Goal: Browse casually: Explore the website without a specific task or goal

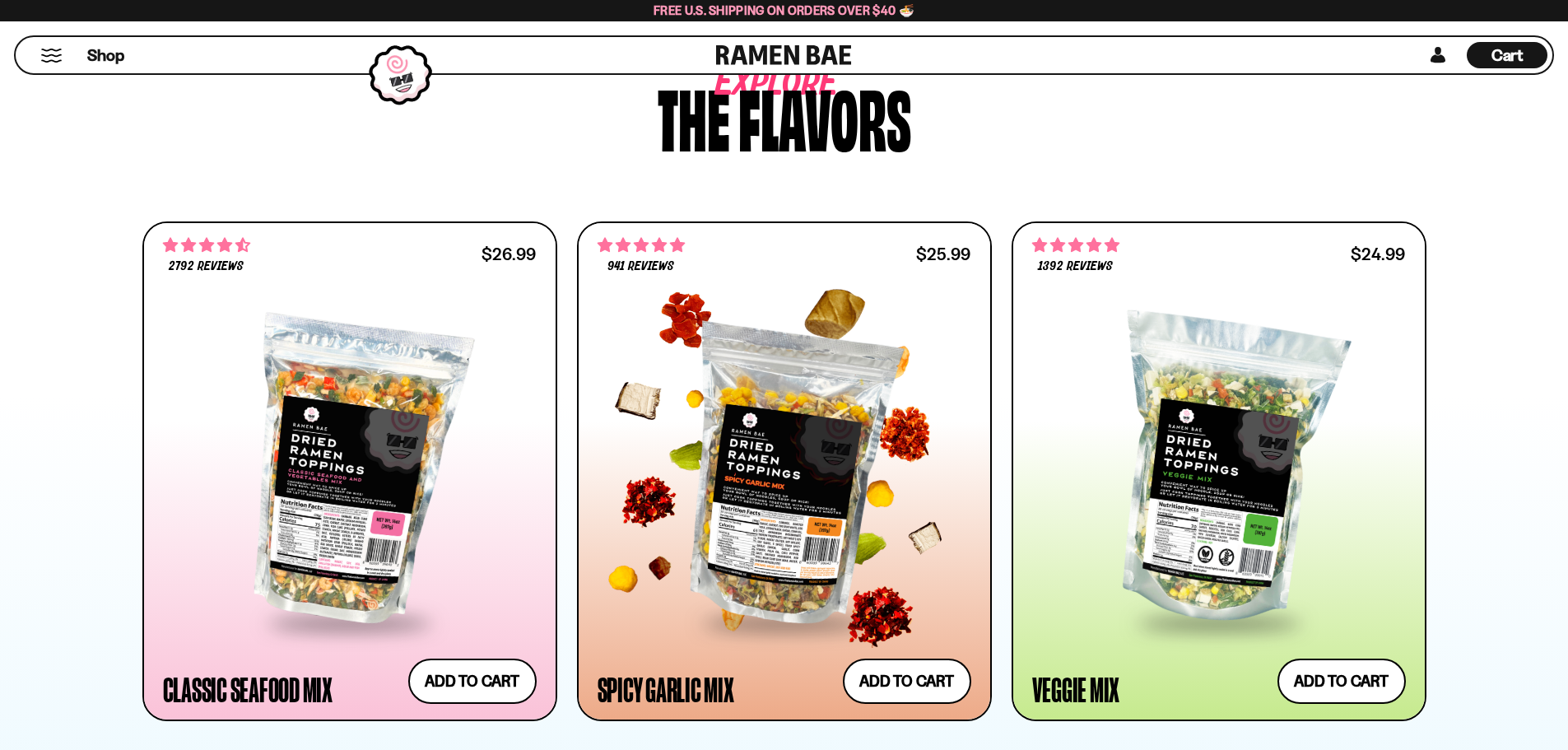
scroll to position [659, 0]
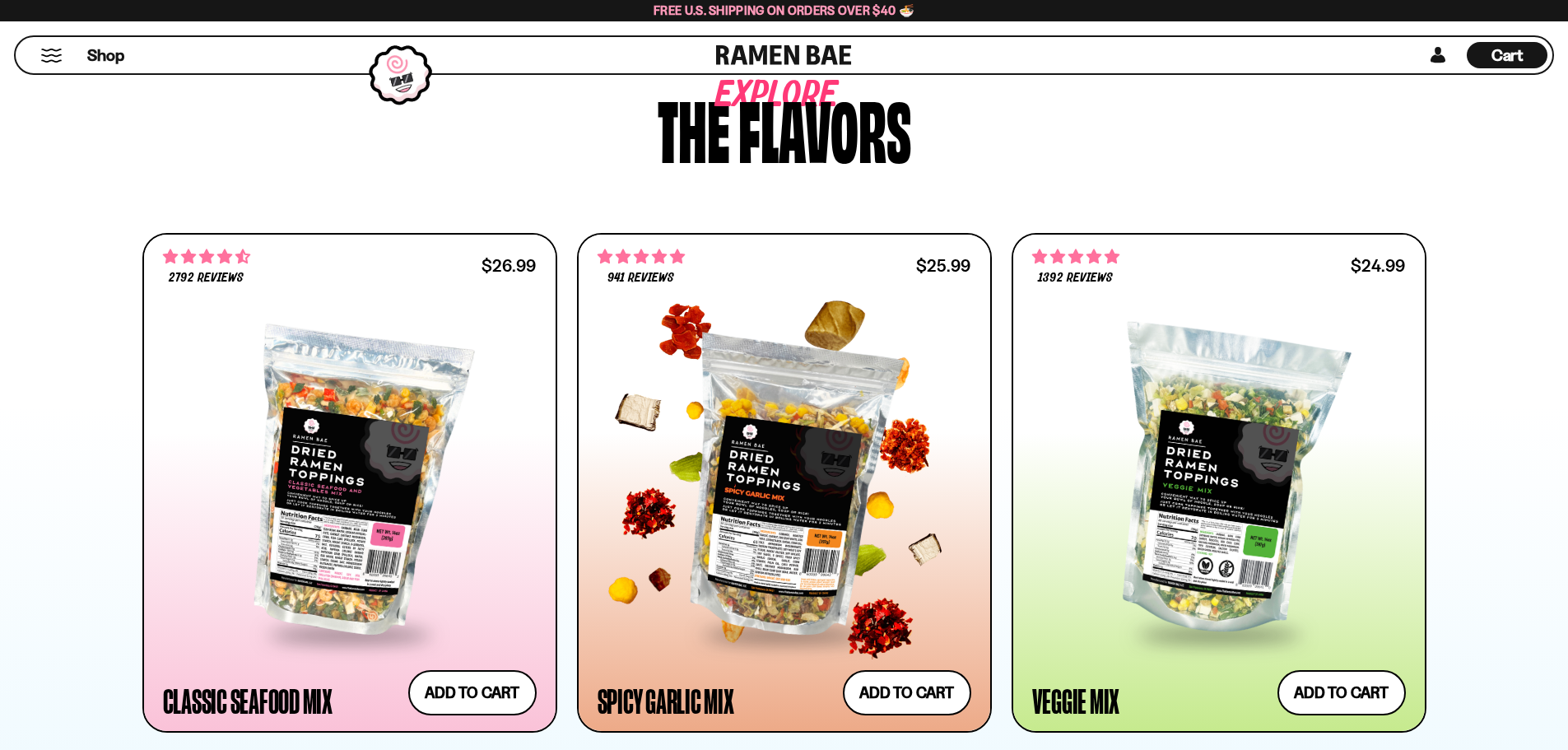
click at [757, 476] on div at bounding box center [784, 482] width 374 height 299
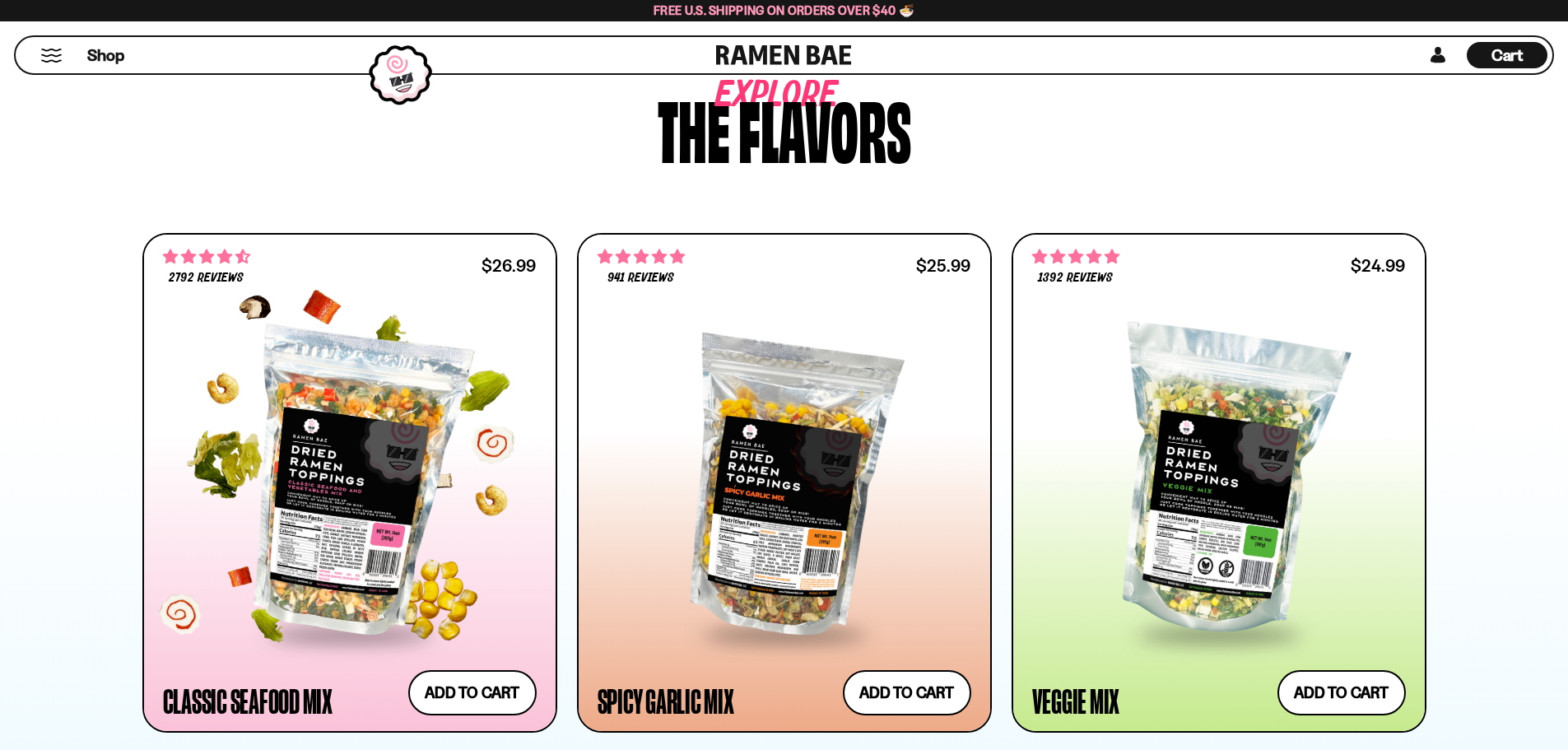
click at [394, 516] on div at bounding box center [350, 482] width 374 height 299
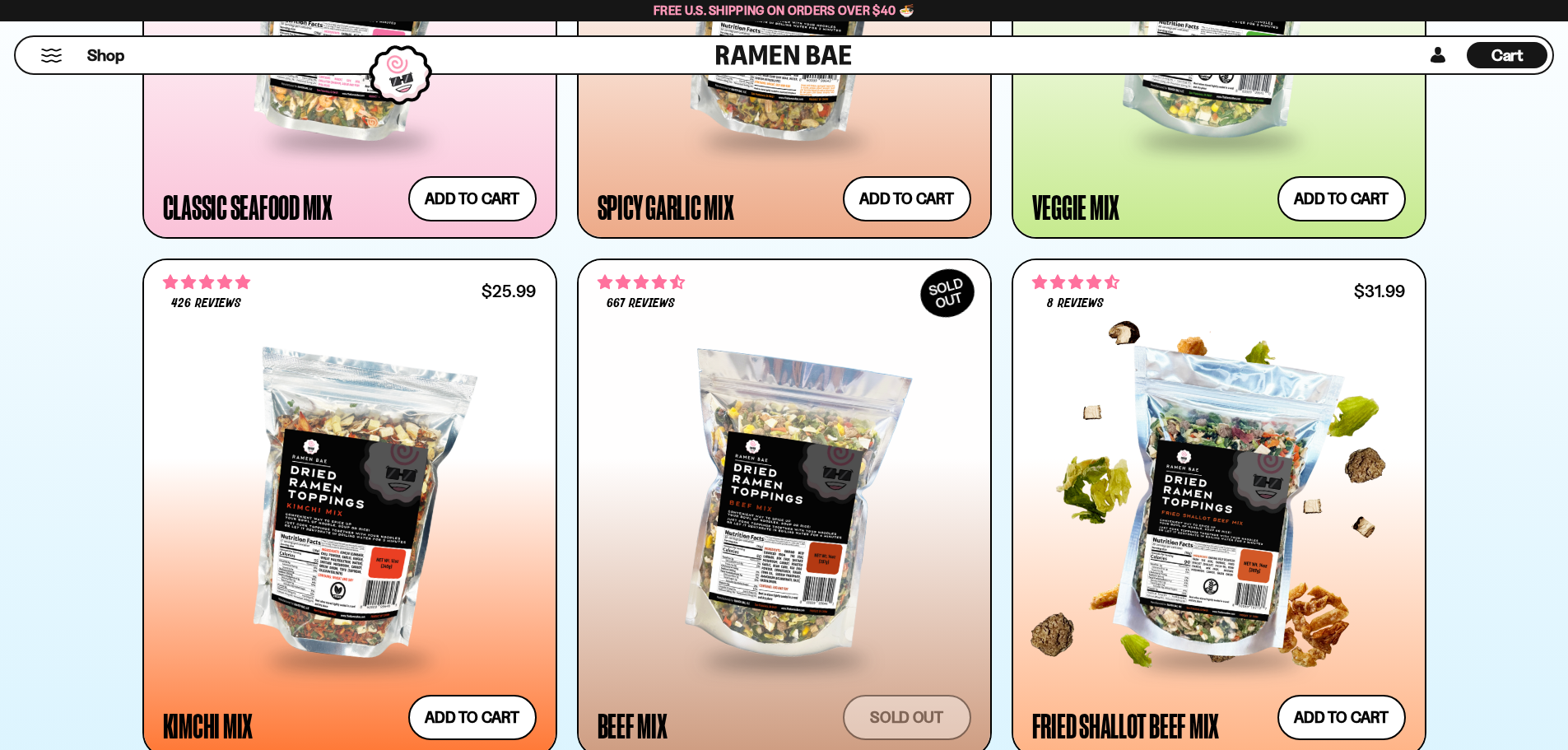
scroll to position [1235, 0]
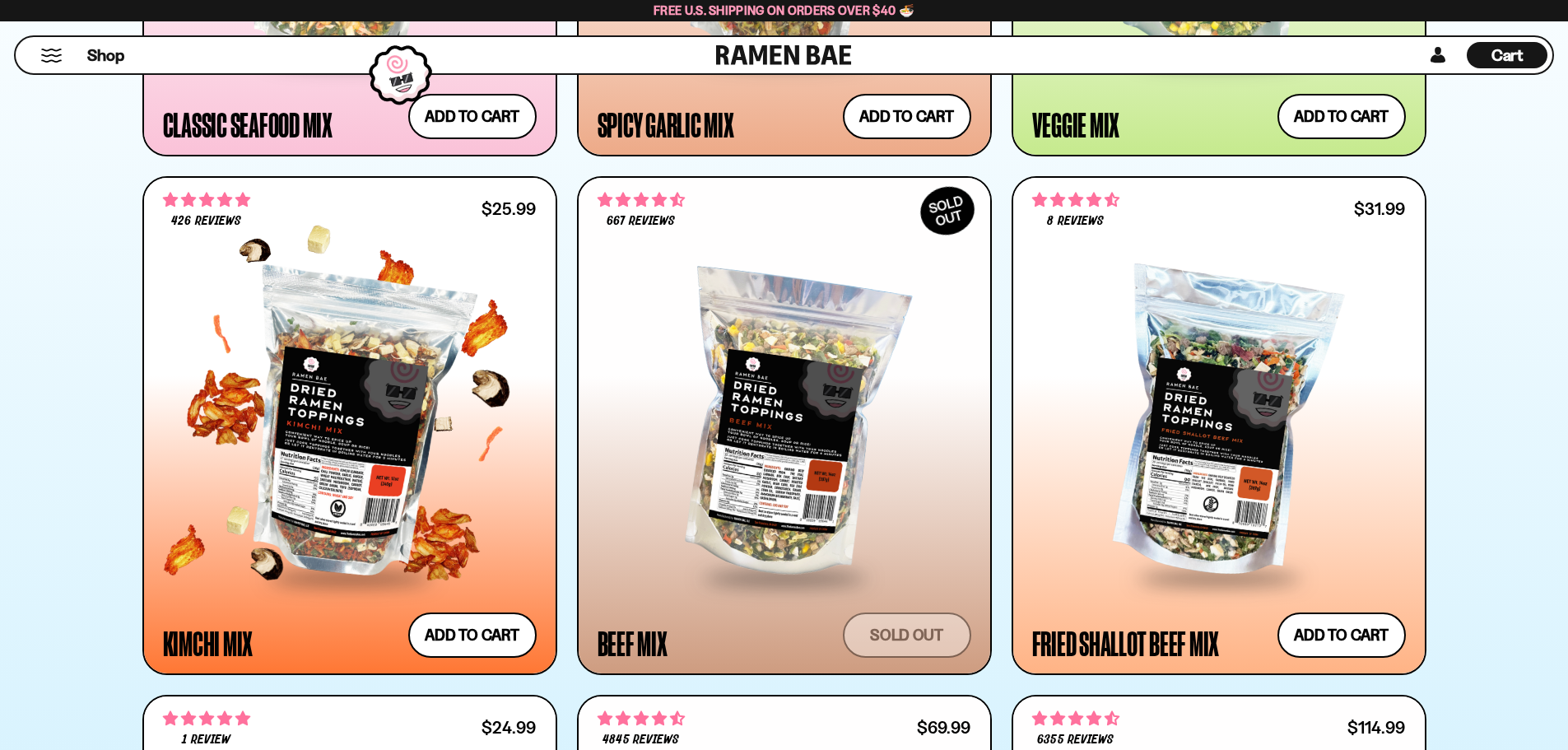
click at [309, 474] on div at bounding box center [350, 425] width 374 height 299
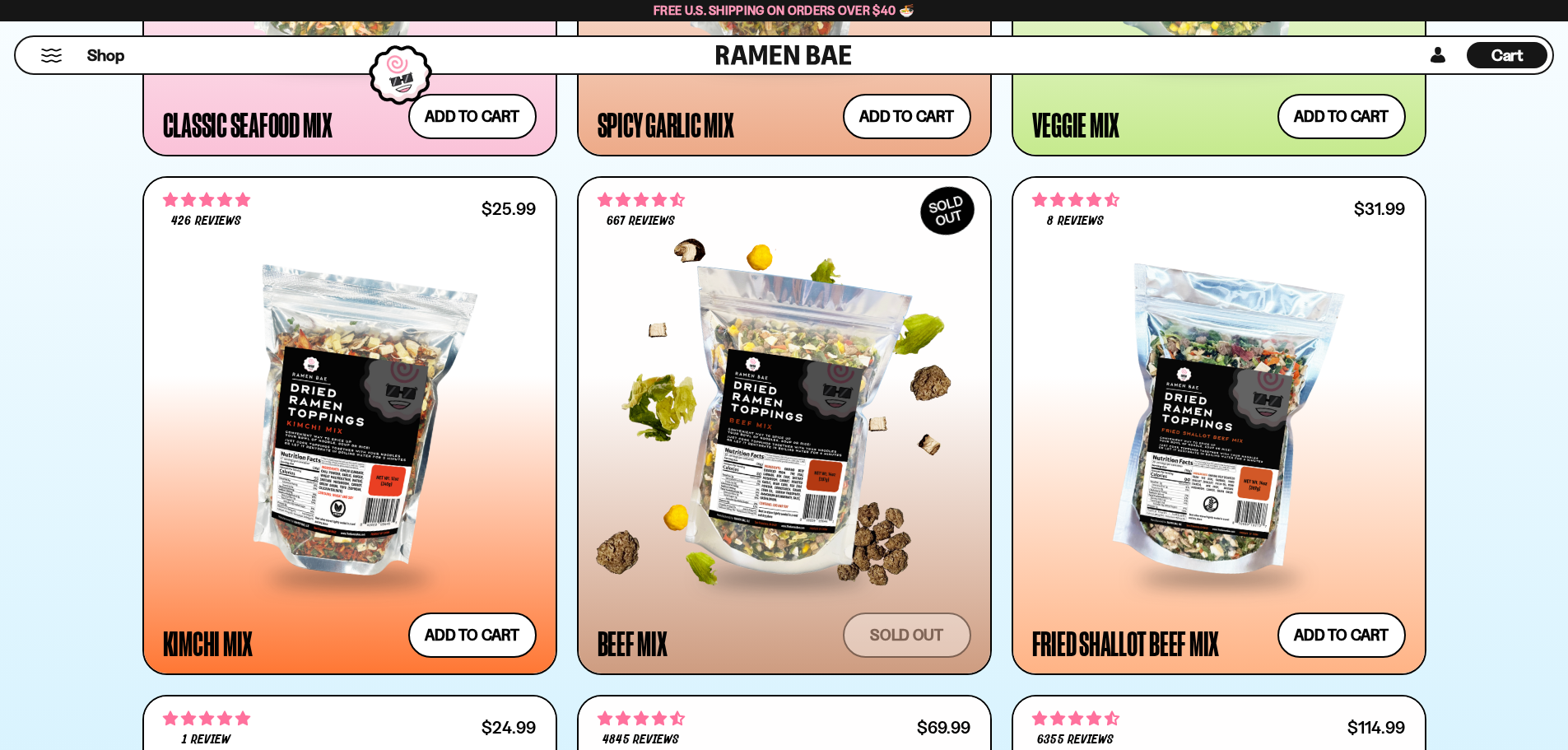
click at [751, 429] on div at bounding box center [784, 425] width 374 height 299
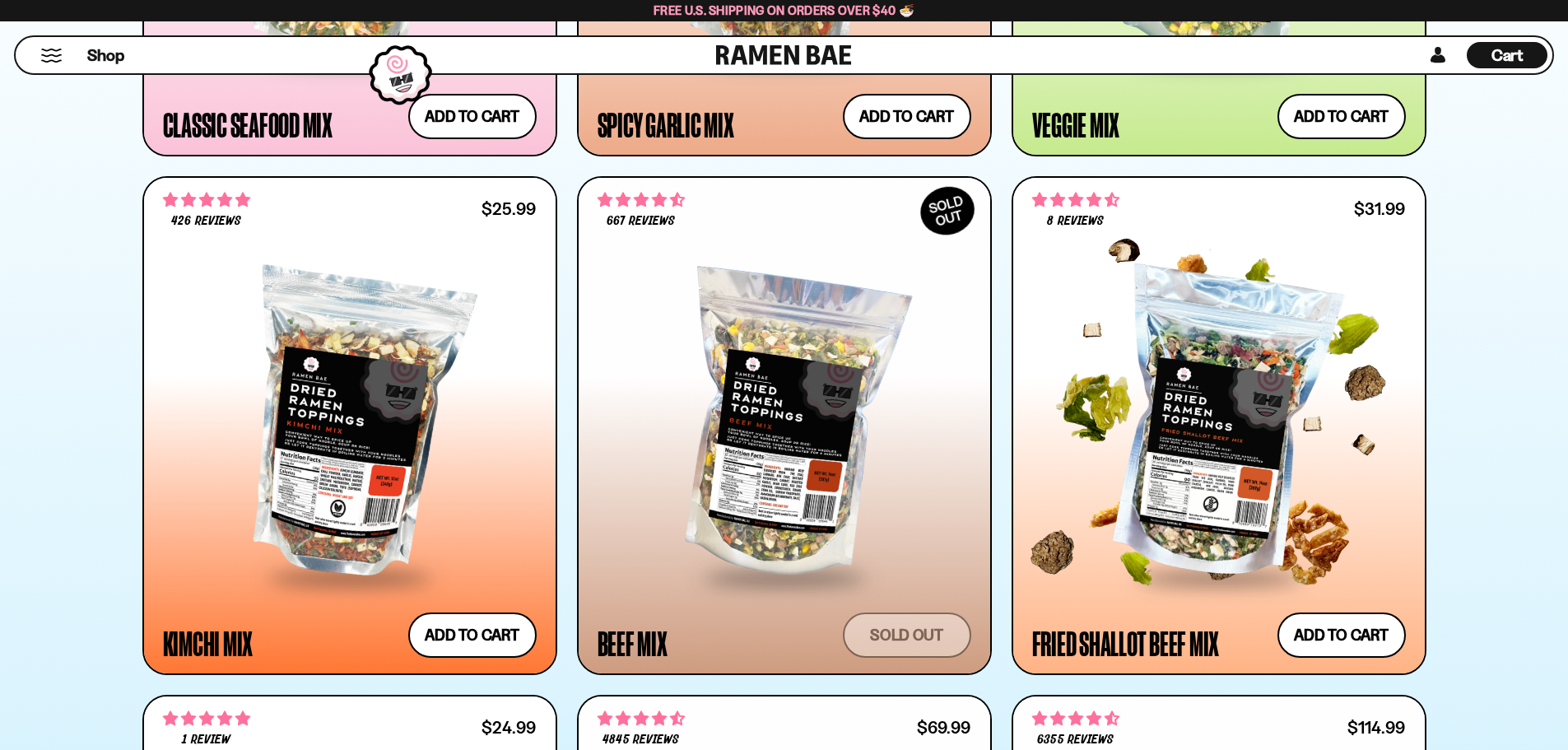
click at [1131, 461] on div at bounding box center [1219, 425] width 374 height 299
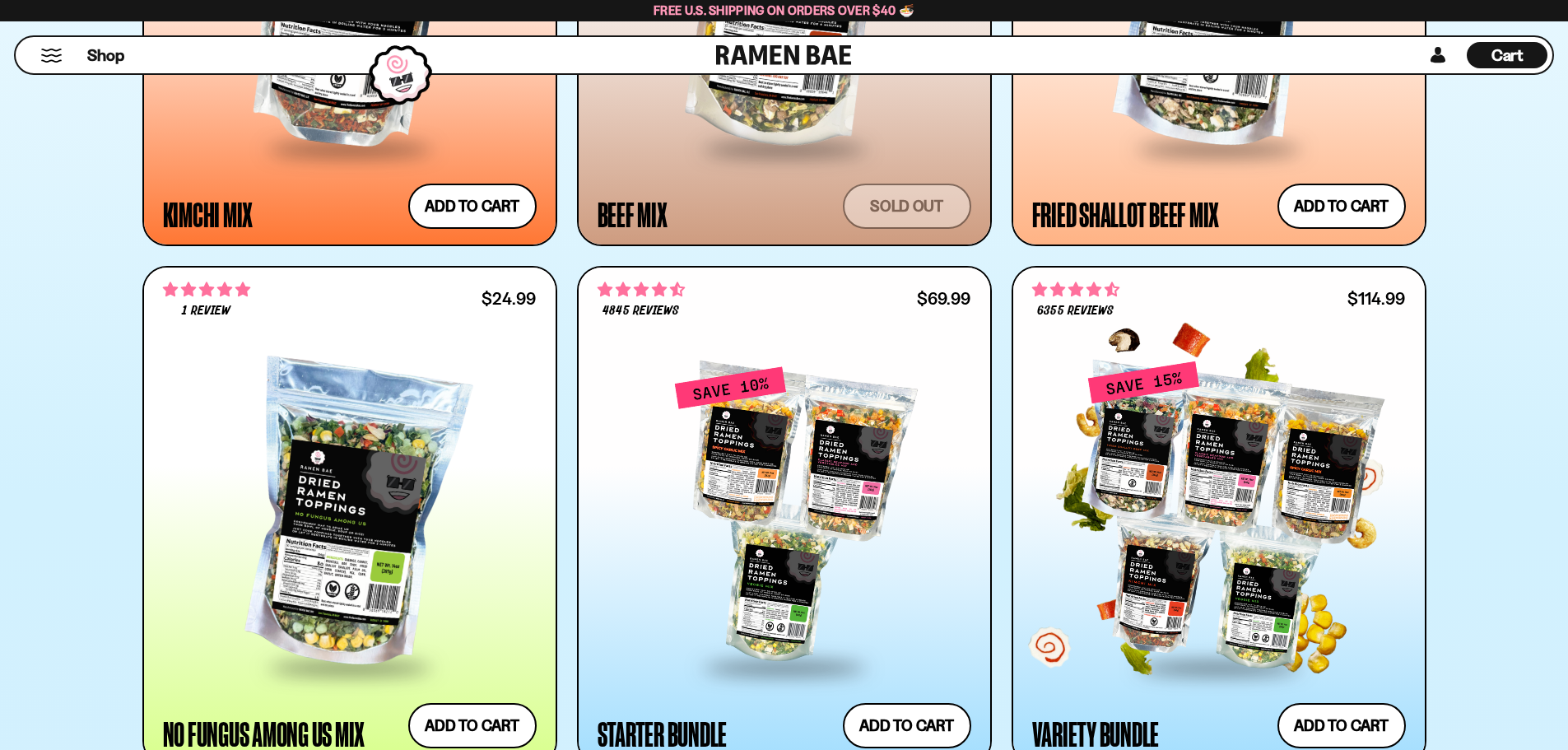
scroll to position [1729, 0]
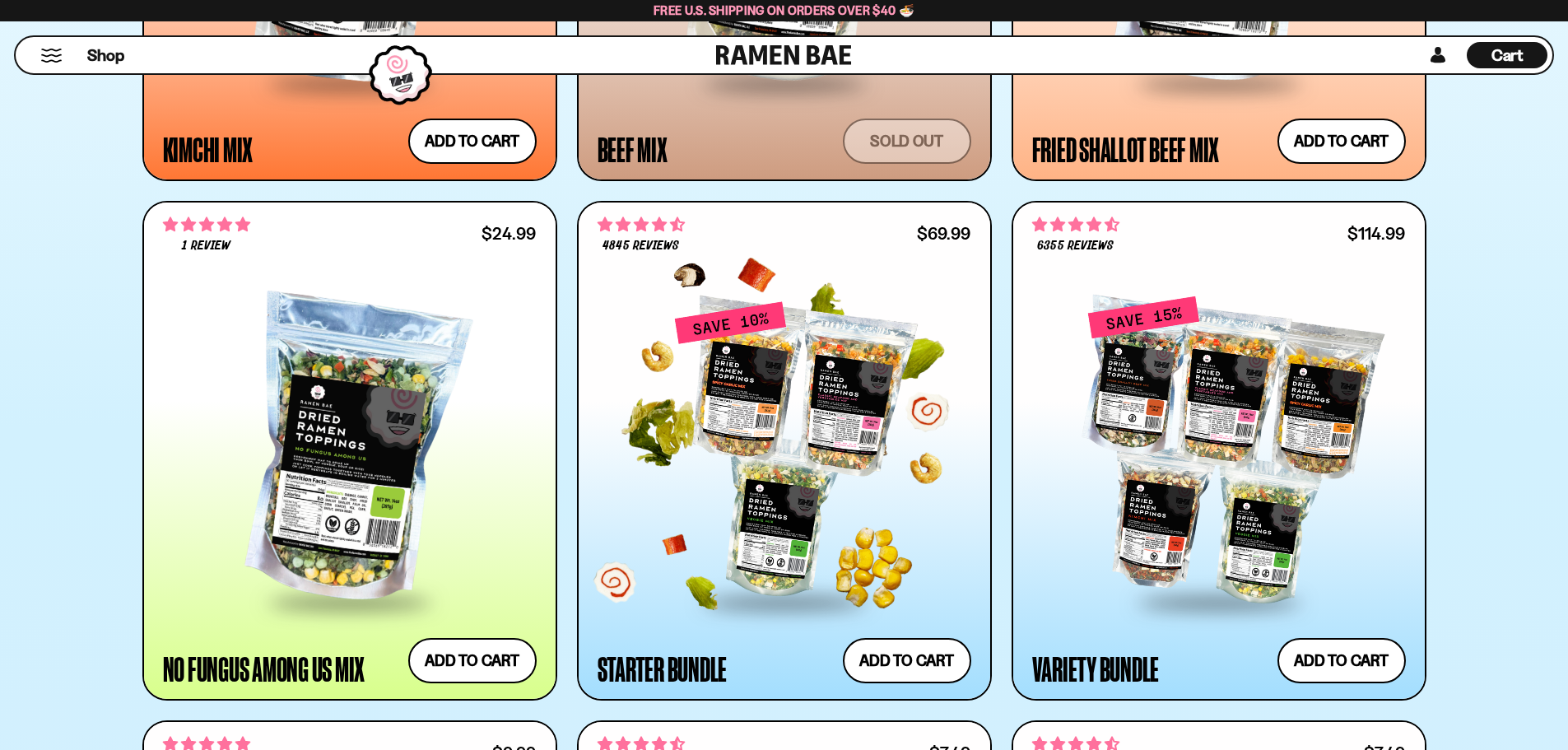
click at [822, 458] on div at bounding box center [784, 450] width 374 height 299
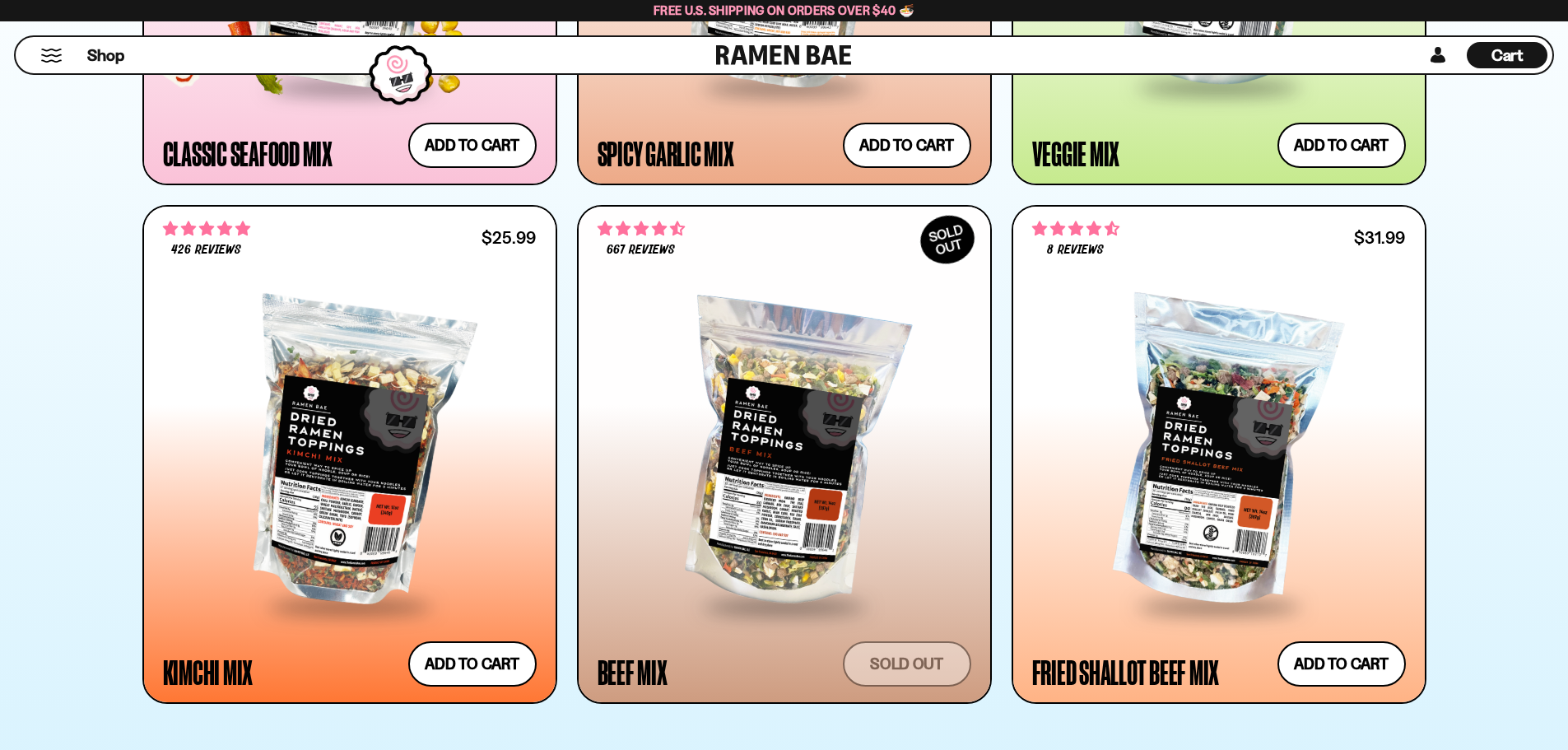
scroll to position [1235, 0]
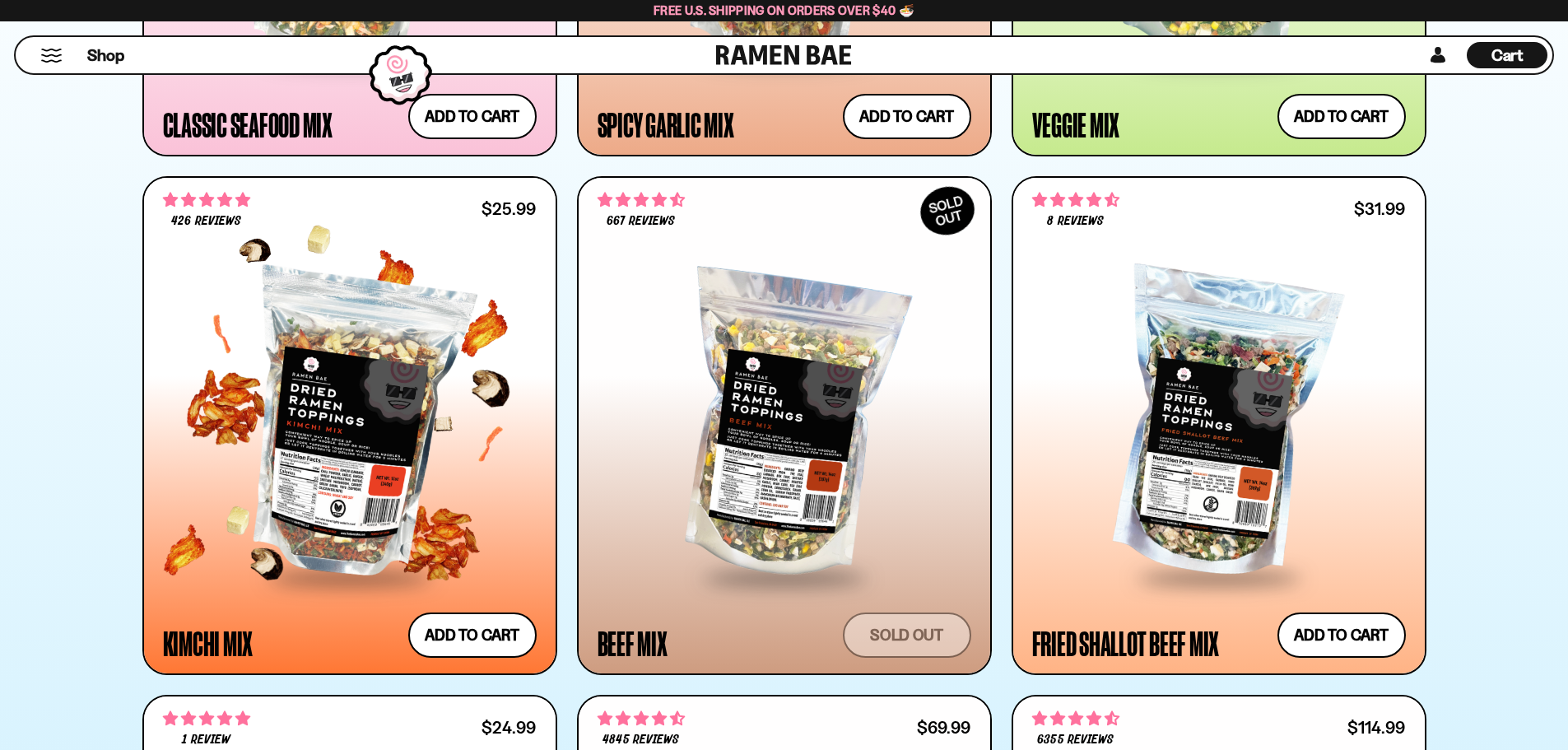
click at [402, 445] on div at bounding box center [350, 425] width 374 height 299
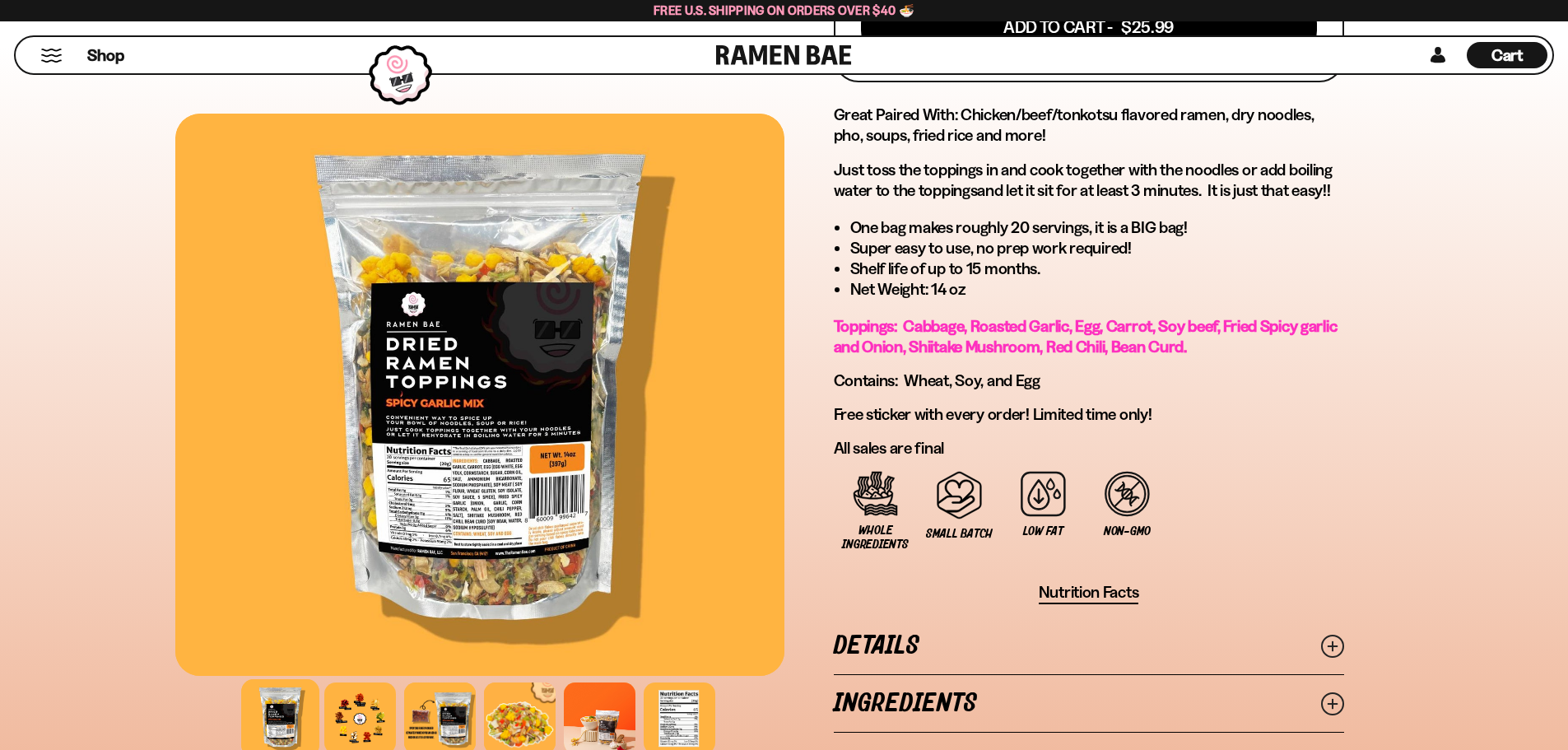
scroll to position [824, 0]
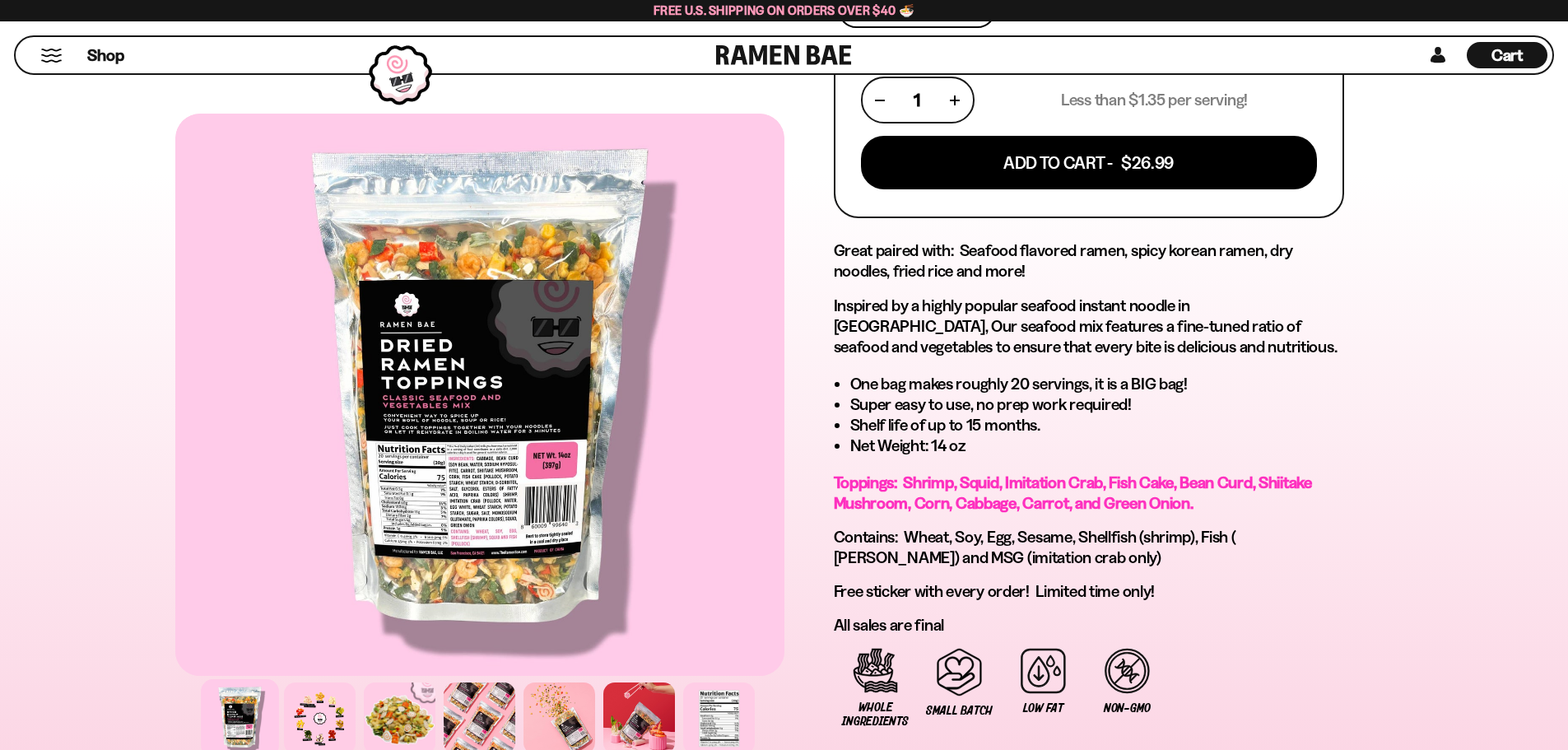
scroll to position [659, 0]
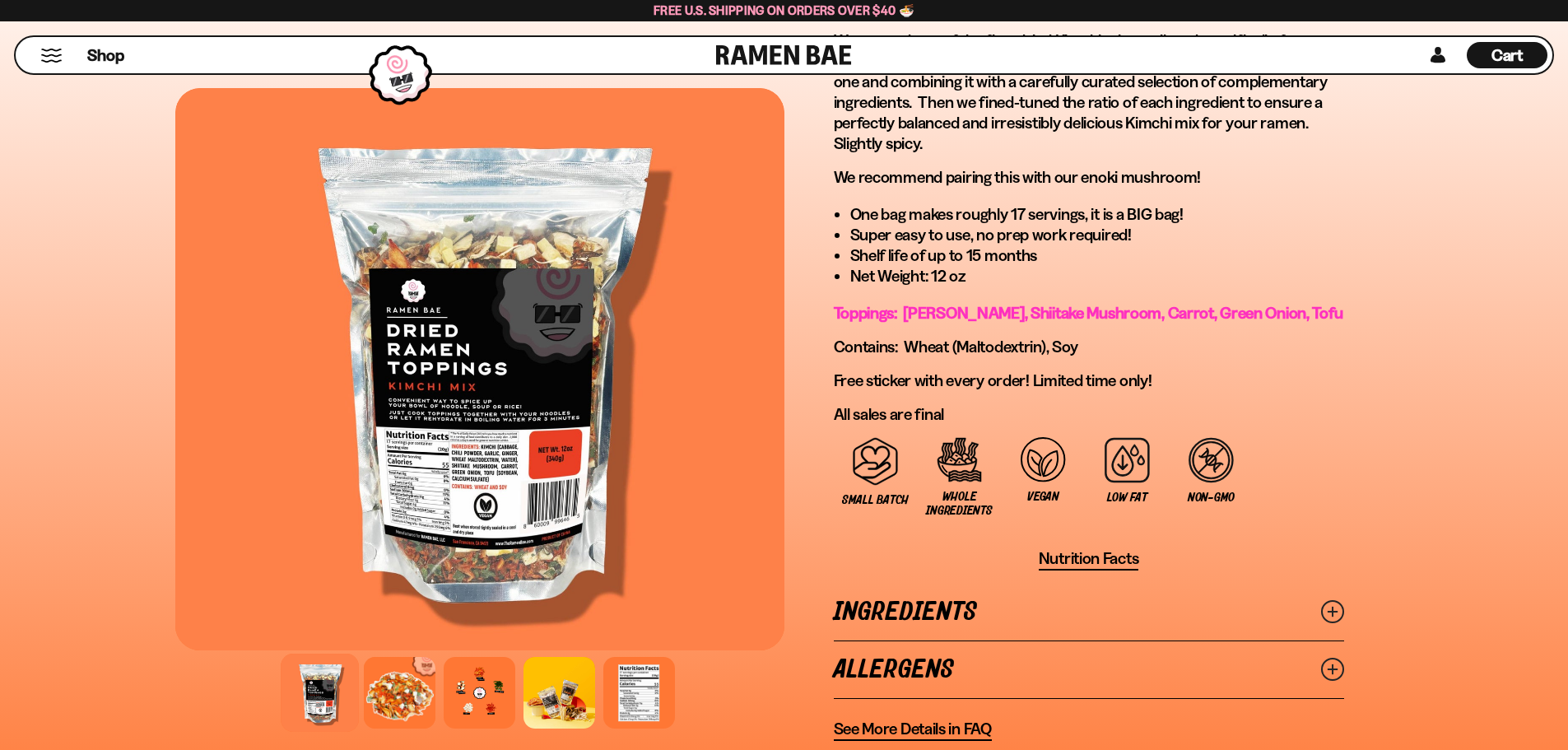
scroll to position [988, 0]
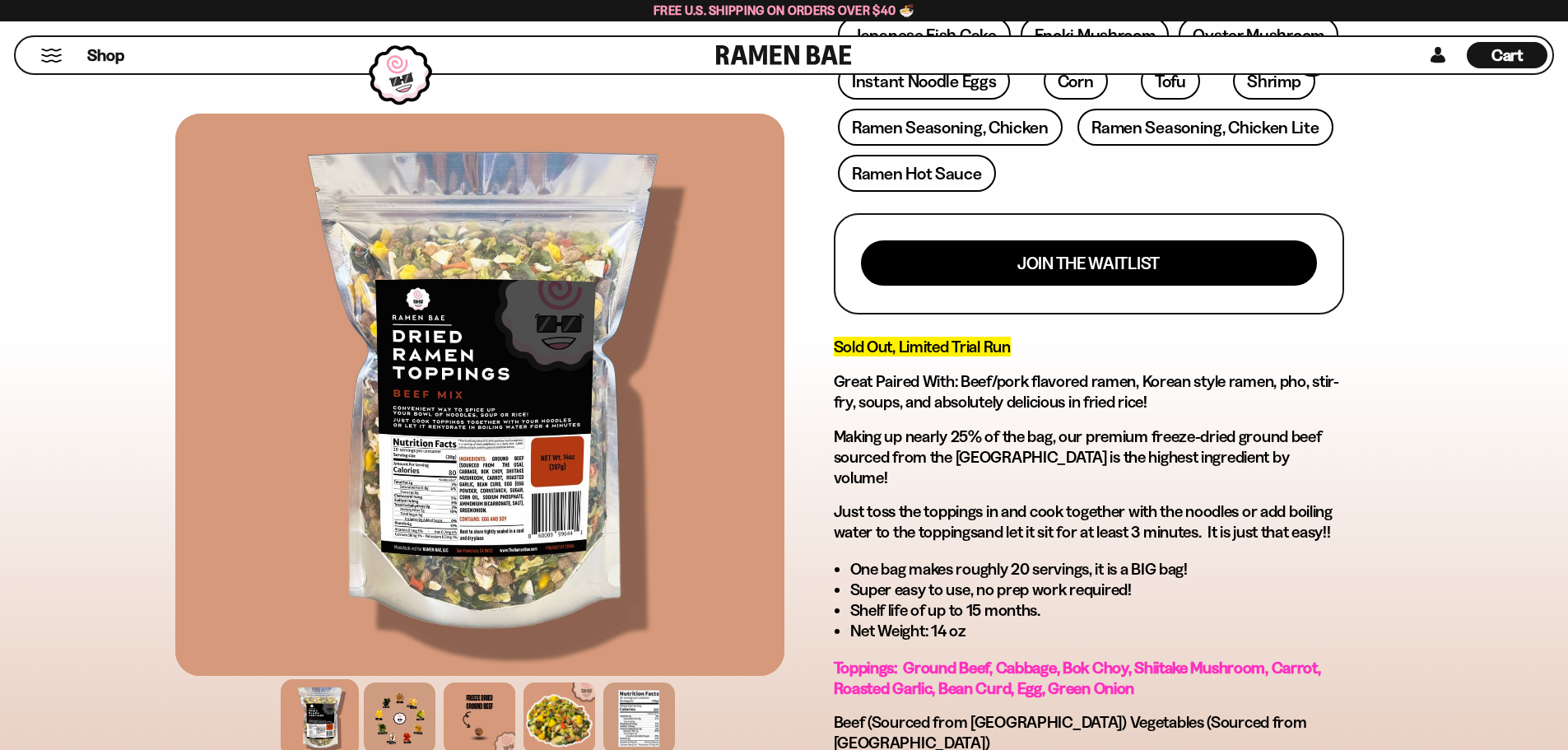
scroll to position [659, 0]
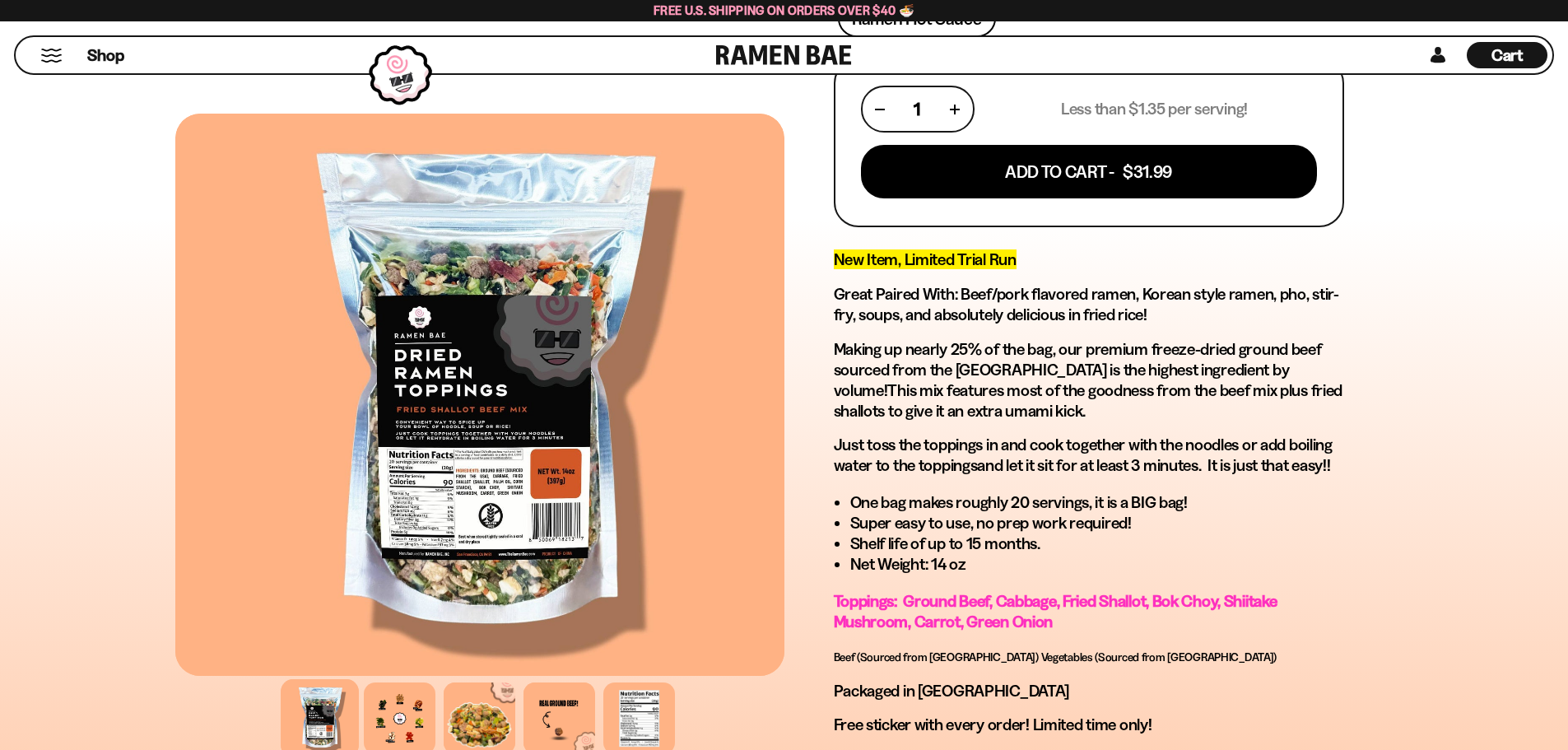
scroll to position [741, 0]
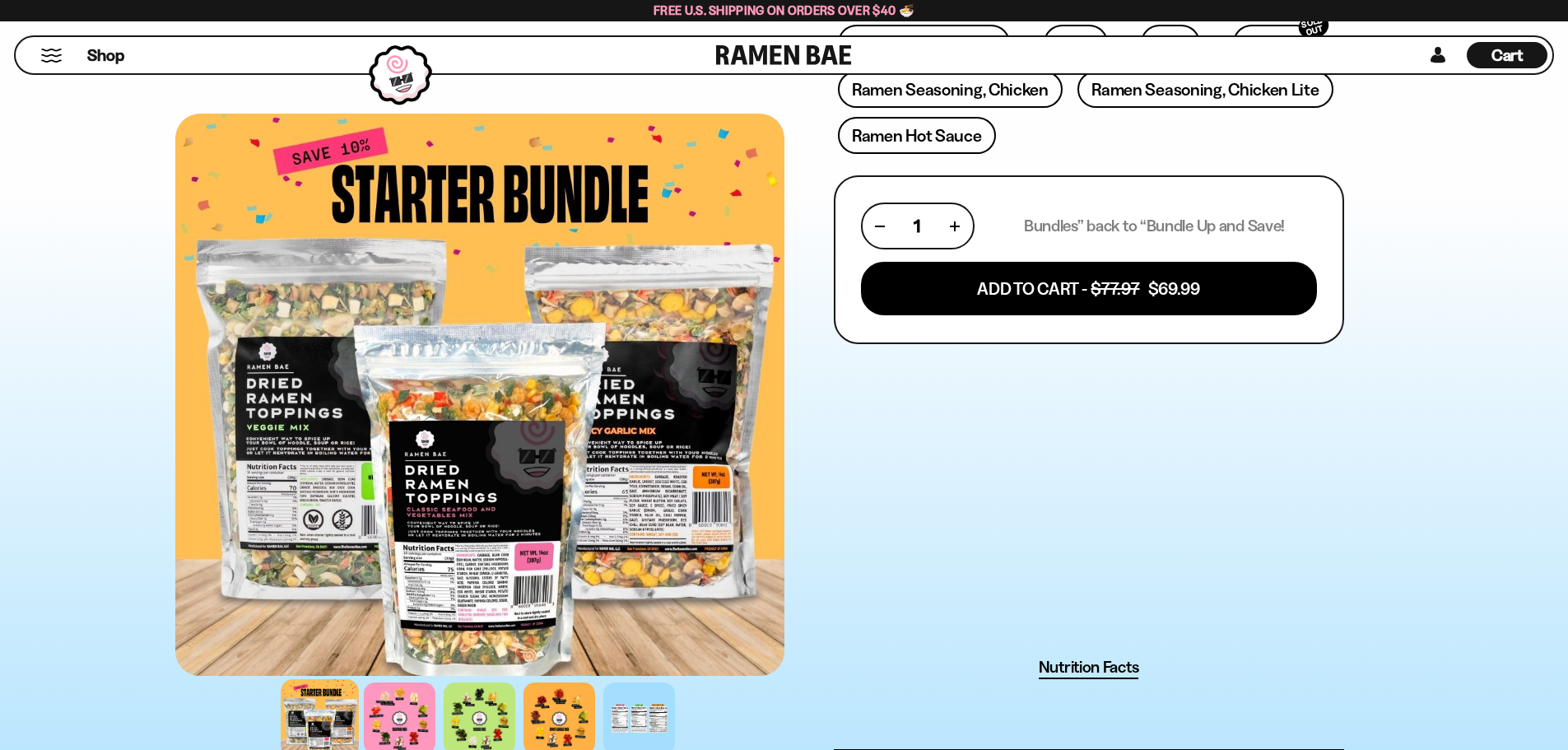
scroll to position [577, 0]
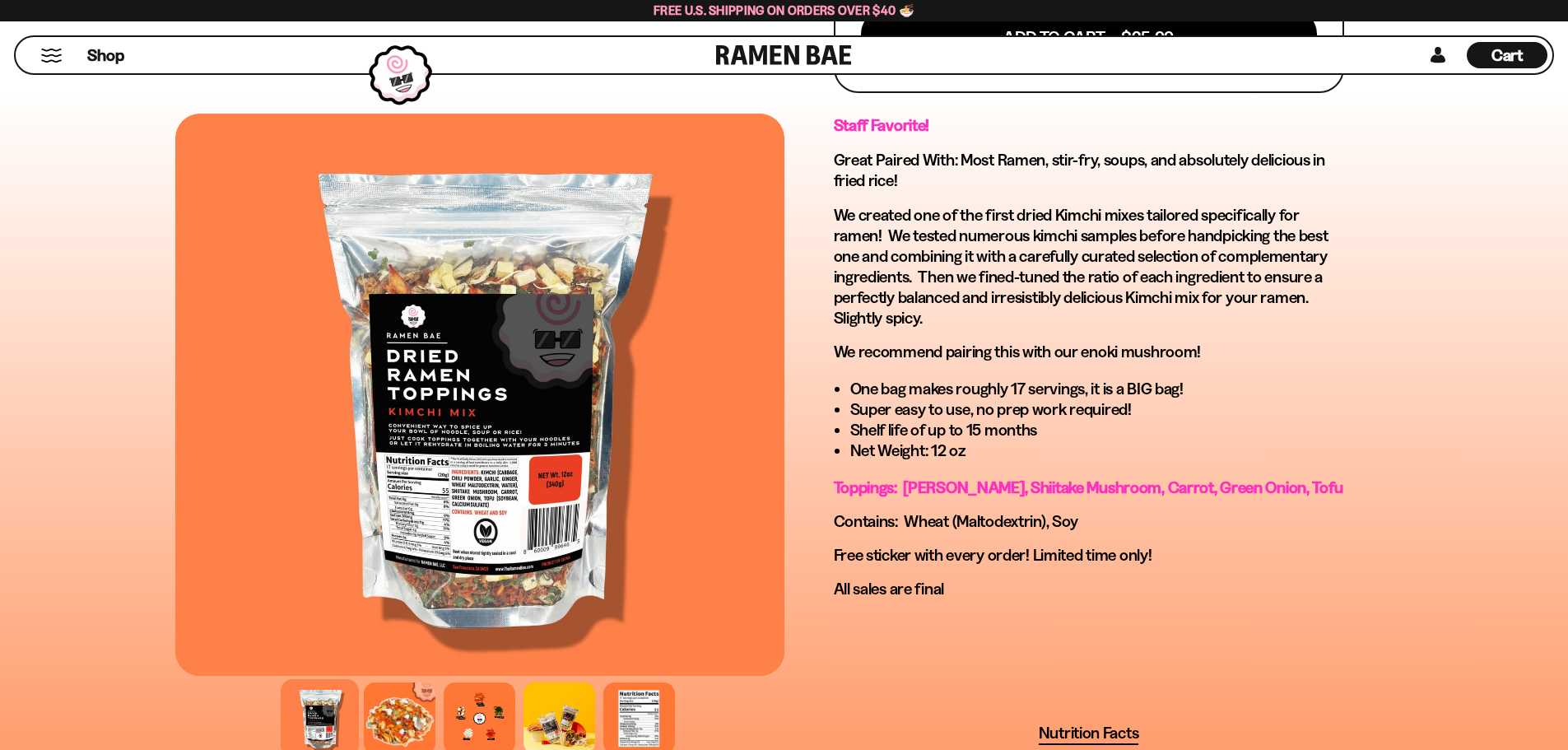
scroll to position [824, 0]
